Goal: Task Accomplishment & Management: Manage account settings

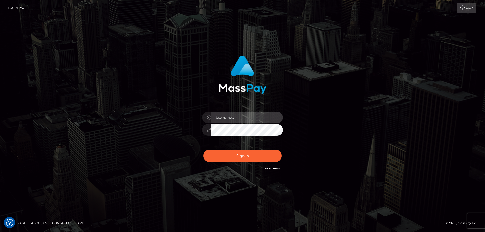
type input "[PERSON_NAME].Cirnat"
click at [280, 148] on div at bounding box center [236, 165] width 104 height 58
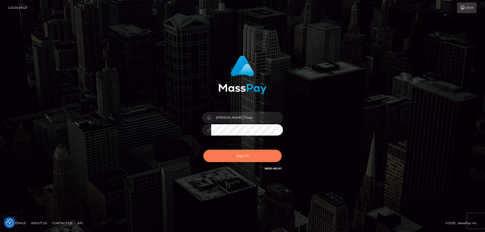
click at [229, 155] on button "Sign in" at bounding box center [242, 156] width 78 height 12
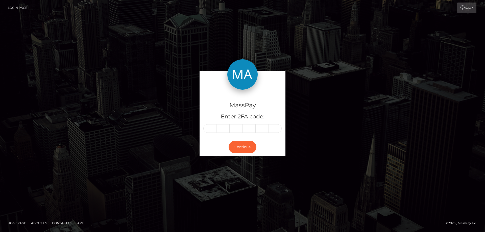
click at [213, 129] on input "text" at bounding box center [209, 128] width 13 height 9
type input "6"
type input "5"
type input "3"
type input "4"
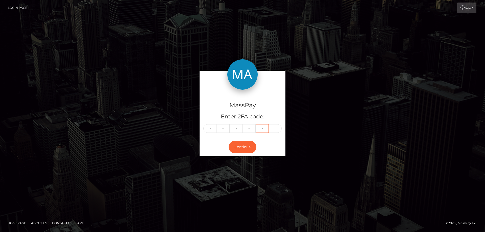
type input "0"
type input "5"
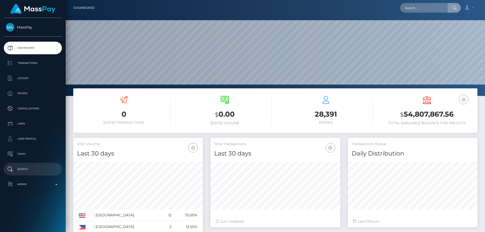
drag, startPoint x: 425, startPoint y: 8, endPoint x: 46, endPoint y: 168, distance: 411.6
click at [46, 168] on p "Search" at bounding box center [33, 170] width 54 height 8
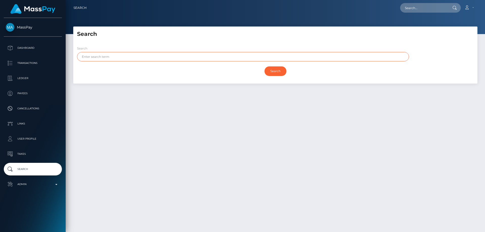
paste input "GURINDER Singh"
click at [281, 71] on input "Search" at bounding box center [276, 71] width 22 height 10
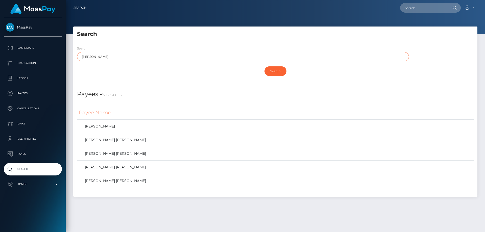
drag, startPoint x: 112, startPoint y: 56, endPoint x: 79, endPoint y: 53, distance: 33.2
click at [79, 53] on input "GURINDER Singh" at bounding box center [243, 56] width 332 height 9
paste input "MAITRI"
click at [265, 66] on input "Search" at bounding box center [276, 71] width 22 height 10
click at [276, 71] on input "Search" at bounding box center [276, 71] width 22 height 10
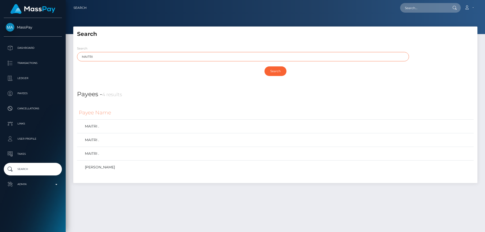
click at [85, 56] on input "MAITRI" at bounding box center [243, 56] width 332 height 9
drag, startPoint x: 94, startPoint y: 58, endPoint x: 81, endPoint y: 57, distance: 13.2
click at [81, 57] on input "MAITRI" at bounding box center [243, 56] width 332 height 9
paste input "ABDUL Samad"
type input "ABDUL Samad"
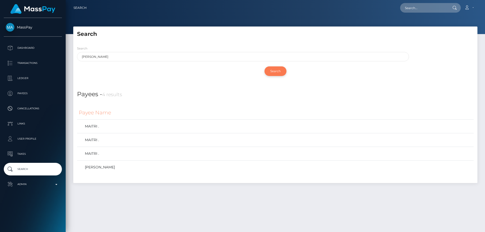
click at [280, 70] on input "Search" at bounding box center [276, 71] width 22 height 10
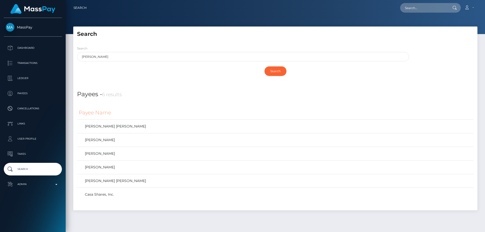
click at [166, 95] on h4 "Payees - 6 results" at bounding box center [275, 94] width 397 height 9
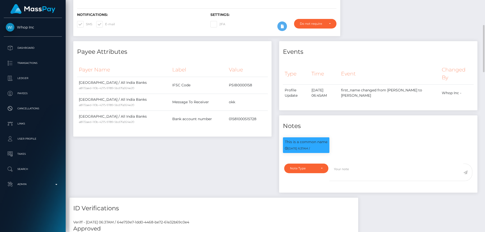
scroll to position [22, 0]
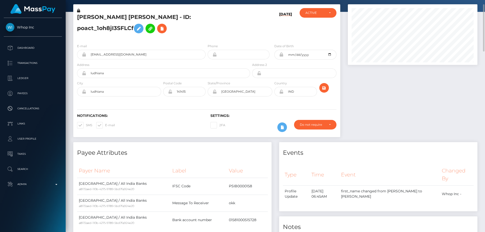
click at [132, 36] on h5 "[PERSON_NAME] [PERSON_NAME] - ID: poact_1oh8jI3SFLCf" at bounding box center [162, 24] width 170 height 22
click at [79, 10] on icon at bounding box center [78, 11] width 3 height 4
click at [144, 24] on button at bounding box center [139, 29] width 10 height 10
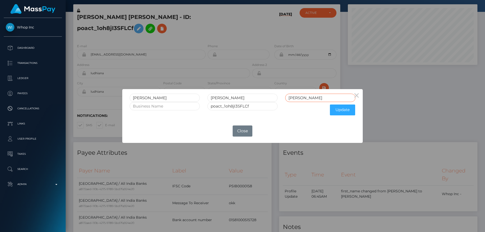
drag, startPoint x: 307, startPoint y: 99, endPoint x: 272, endPoint y: 107, distance: 36.0
click at [274, 105] on form "GURINDER SINGH Singh poact_1oh8jI3SFLCf Update" at bounding box center [243, 106] width 226 height 24
click at [200, 97] on div "GURINDER SINGH" at bounding box center [242, 98] width 233 height 8
paste input "SINGH"
type input "SINGH"
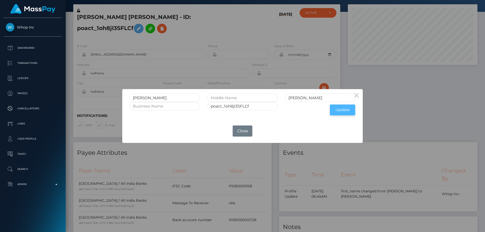
click at [341, 109] on button "Update" at bounding box center [342, 110] width 25 height 11
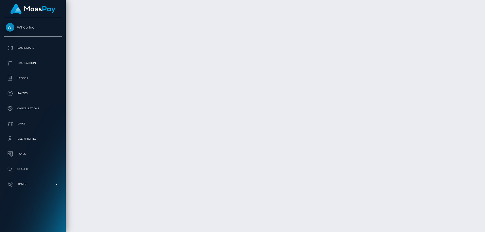
scroll to position [904, 0]
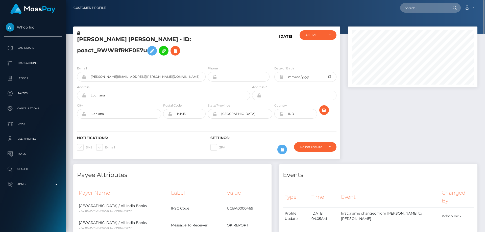
click at [157, 47] on h5 "[PERSON_NAME] [PERSON_NAME] - ID: poact_RWWBfRKF0E7u" at bounding box center [162, 47] width 170 height 22
click at [79, 33] on icon at bounding box center [78, 33] width 3 height 4
click at [155, 58] on h5 "[PERSON_NAME] [PERSON_NAME] - ID: poact_RWWBfRKF0E7u" at bounding box center [162, 47] width 170 height 22
click at [157, 46] on button at bounding box center [152, 51] width 10 height 10
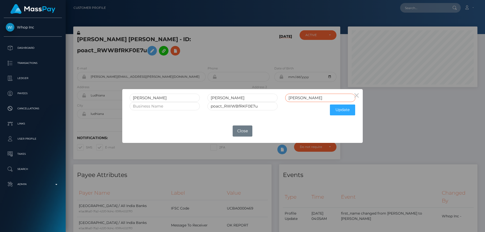
drag, startPoint x: 307, startPoint y: 98, endPoint x: 264, endPoint y: 107, distance: 44.1
click at [278, 102] on form "GURINDER SINGH Singh poact_RWWBfRKF0E7u Update" at bounding box center [243, 106] width 226 height 24
drag, startPoint x: 227, startPoint y: 93, endPoint x: 210, endPoint y: 96, distance: 17.1
click at [210, 94] on input "SINGH" at bounding box center [242, 98] width 70 height 8
paste input "SINGH"
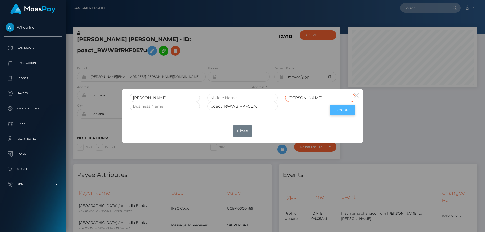
type input "SINGH"
click at [345, 110] on button "Update" at bounding box center [342, 110] width 25 height 11
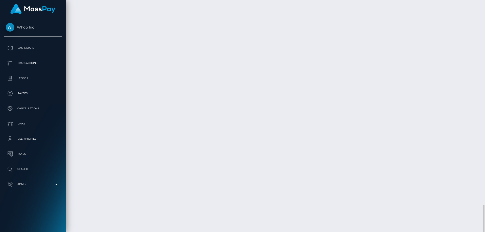
scroll to position [904, 0]
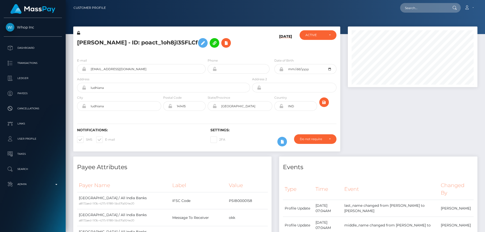
scroll to position [61, 130]
click at [78, 33] on icon at bounding box center [78, 33] width 3 height 4
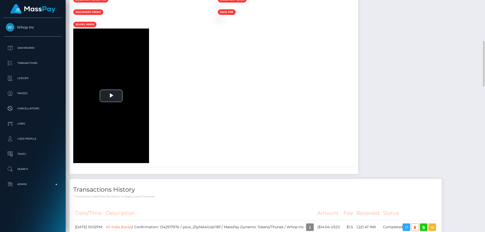
scroll to position [463, 0]
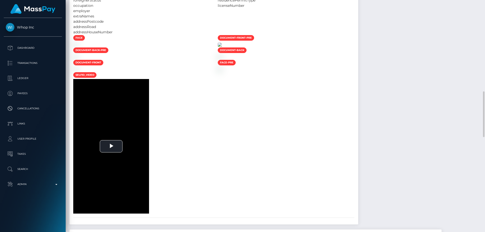
click at [222, 47] on img at bounding box center [220, 45] width 4 height 4
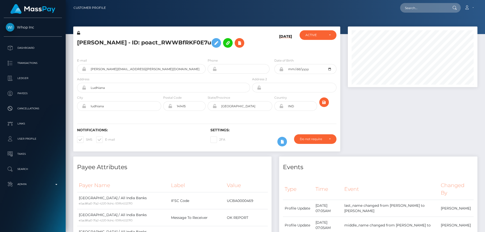
scroll to position [61, 130]
click at [79, 32] on icon at bounding box center [78, 33] width 3 height 4
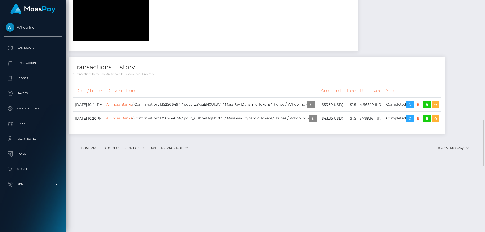
scroll to position [600, 0]
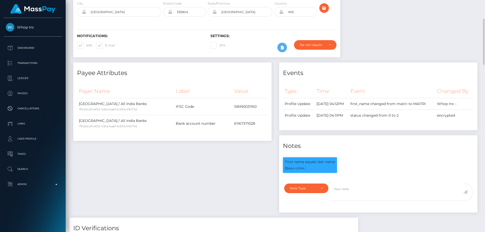
scroll to position [0, 0]
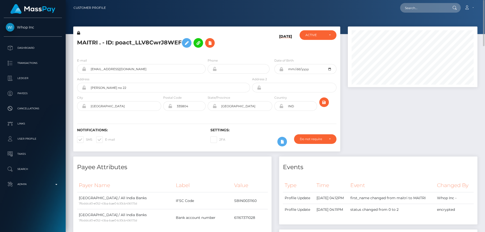
click at [151, 53] on div "MAITRI . - ID: poact_LLV8CwrJ8WEF" at bounding box center [162, 42] width 178 height 24
click at [79, 33] on icon at bounding box center [78, 33] width 3 height 4
click at [185, 43] on icon at bounding box center [187, 43] width 6 height 6
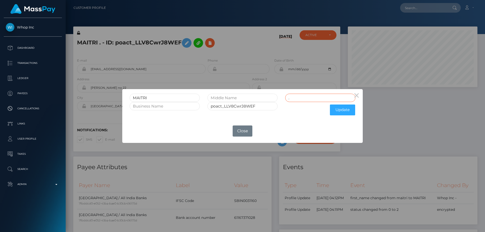
drag, startPoint x: 297, startPoint y: 99, endPoint x: 253, endPoint y: 106, distance: 45.3
click at [256, 103] on form "MAITRI . poact_LLV8CwrJ8WEF Update" at bounding box center [243, 106] width 226 height 24
drag, startPoint x: 150, startPoint y: 95, endPoint x: 127, endPoint y: 96, distance: 23.5
click at [127, 96] on div "MAITRI" at bounding box center [165, 98] width 78 height 8
click at [311, 99] on input "text" at bounding box center [320, 98] width 70 height 8
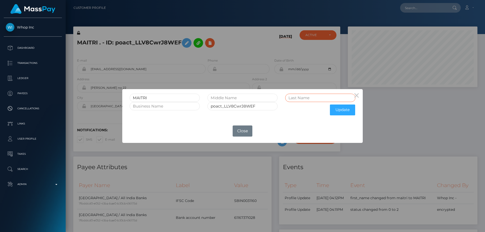
paste input "MAITRI"
type input "MAITRI"
click at [340, 109] on button "Update" at bounding box center [342, 110] width 25 height 11
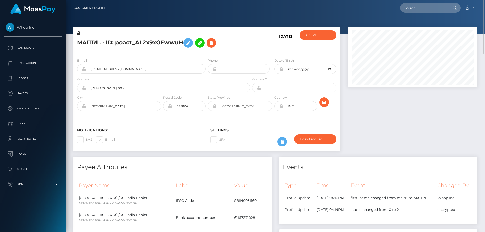
click at [79, 32] on icon at bounding box center [78, 33] width 3 height 4
click at [187, 42] on icon at bounding box center [188, 43] width 6 height 6
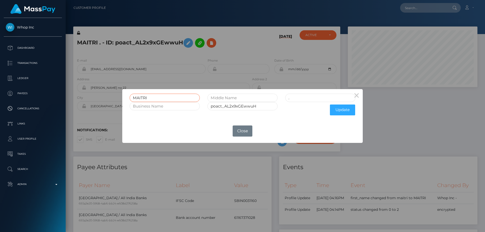
click at [155, 96] on input "MAITRI" at bounding box center [165, 98] width 70 height 8
drag, startPoint x: 149, startPoint y: 98, endPoint x: 131, endPoint y: 98, distance: 17.9
click at [131, 98] on input "MAITRI" at bounding box center [165, 98] width 70 height 8
drag, startPoint x: 306, startPoint y: 98, endPoint x: 254, endPoint y: 97, distance: 52.1
click at [254, 97] on div "MAITRI ." at bounding box center [242, 98] width 233 height 8
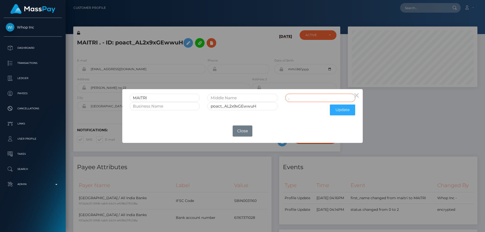
paste input "MAITRI"
type input "MAITRI"
click at [346, 112] on button "Update" at bounding box center [342, 110] width 25 height 11
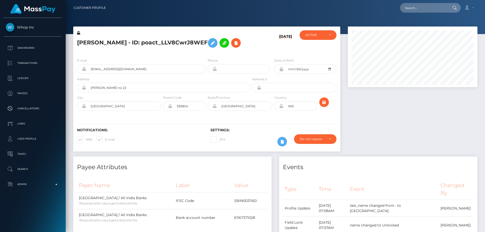
scroll to position [61, 130]
click at [79, 33] on icon at bounding box center [78, 33] width 3 height 4
click at [78, 33] on icon at bounding box center [78, 33] width 3 height 4
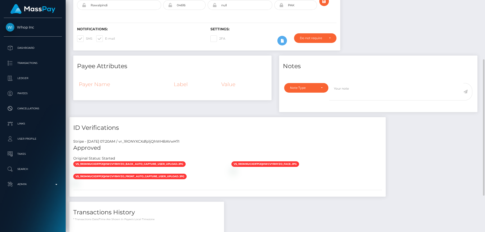
scroll to position [163, 0]
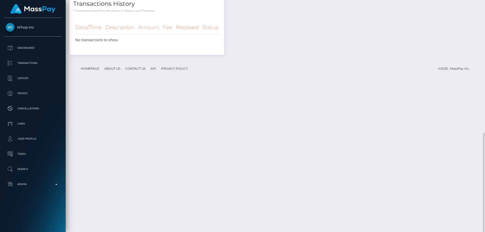
scroll to position [209, 0]
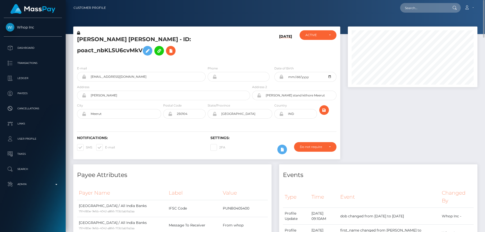
click at [78, 33] on icon at bounding box center [78, 33] width 3 height 4
click at [168, 70] on div "E-mail [EMAIL_ADDRESS][DOMAIN_NAME] Phone Date of Birth" at bounding box center [206, 93] width 267 height 62
click at [151, 48] on icon at bounding box center [148, 51] width 6 height 6
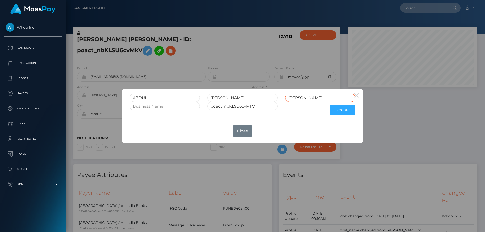
click at [306, 99] on input "[PERSON_NAME]" at bounding box center [320, 98] width 70 height 8
drag, startPoint x: 306, startPoint y: 98, endPoint x: 276, endPoint y: 102, distance: 30.3
click at [278, 101] on div "[PERSON_NAME] [PERSON_NAME]" at bounding box center [242, 98] width 233 height 8
drag, startPoint x: 229, startPoint y: 97, endPoint x: 214, endPoint y: 98, distance: 15.2
click at [214, 98] on input "[PERSON_NAME]" at bounding box center [242, 98] width 70 height 8
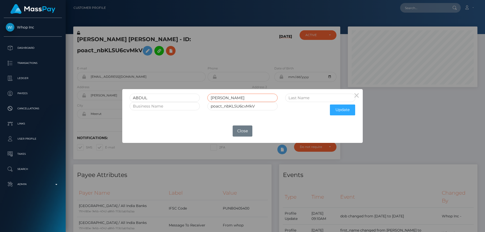
click at [230, 99] on input "[PERSON_NAME]" at bounding box center [242, 98] width 70 height 8
drag, startPoint x: 231, startPoint y: 99, endPoint x: 206, endPoint y: 95, distance: 25.5
click at [206, 95] on div "[PERSON_NAME]" at bounding box center [243, 98] width 78 height 8
paste input "SAMAD"
type input "SAMAD"
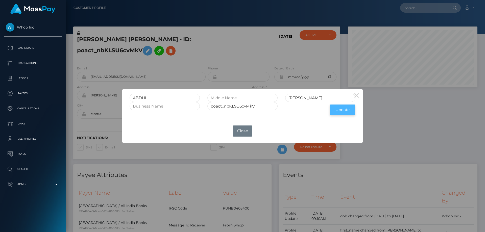
click at [338, 109] on button "Update" at bounding box center [342, 110] width 25 height 11
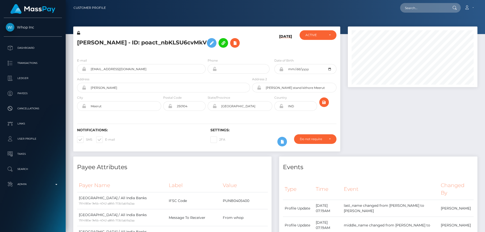
scroll to position [61, 130]
click at [79, 32] on icon at bounding box center [78, 33] width 3 height 4
click at [439, 116] on div at bounding box center [412, 92] width 137 height 130
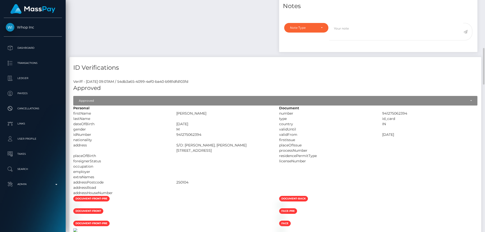
scroll to position [379, 0]
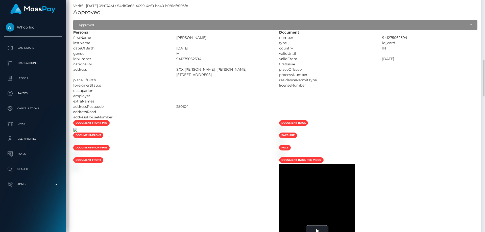
click at [77, 132] on img at bounding box center [75, 130] width 4 height 4
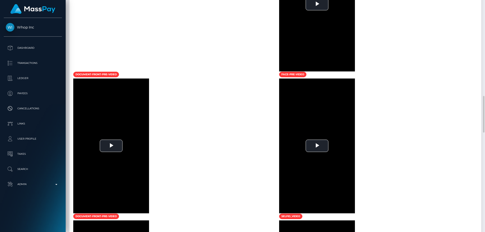
scroll to position [682, 0]
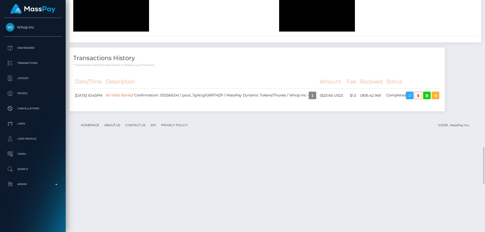
scroll to position [829, 0]
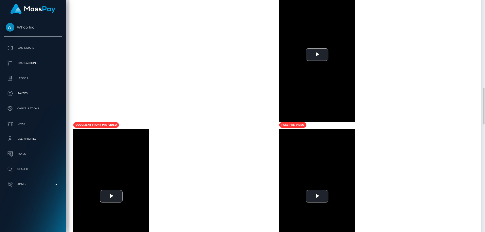
scroll to position [632, 0]
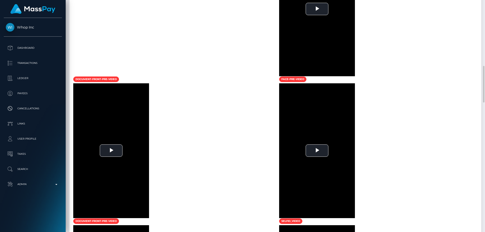
scroll to position [526, 0]
